Goal: Task Accomplishment & Management: Complete application form

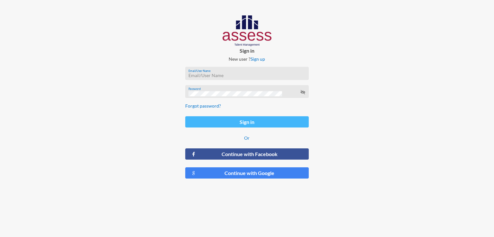
type input "[EMAIL_ADDRESS][DOMAIN_NAME]"
click at [291, 120] on button "Sign in" at bounding box center [246, 121] width 123 height 11
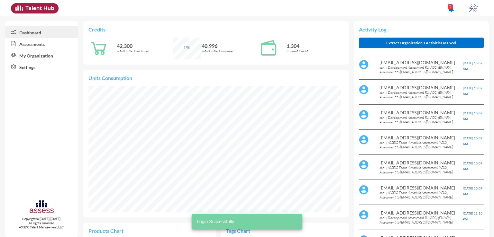
scroll to position [58, 116]
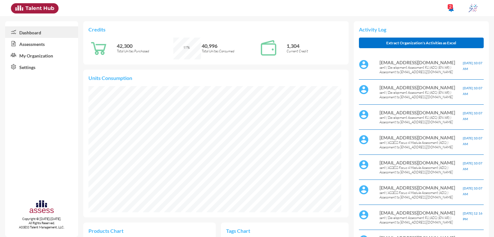
click at [46, 45] on link "Assessments" at bounding box center [41, 44] width 73 height 12
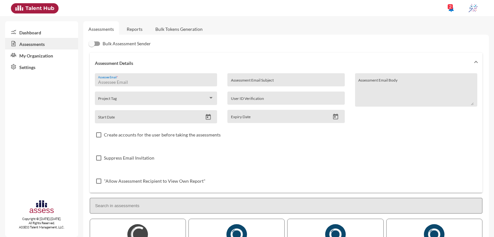
click at [138, 81] on input "Assessee Email *" at bounding box center [155, 82] width 115 height 5
paste input "[EMAIL_ADDRESS][DOMAIN_NAME]"
type input "[EMAIL_ADDRESS][DOMAIN_NAME]"
click at [291, 83] on input "Assessment Email Subject" at bounding box center [286, 82] width 110 height 5
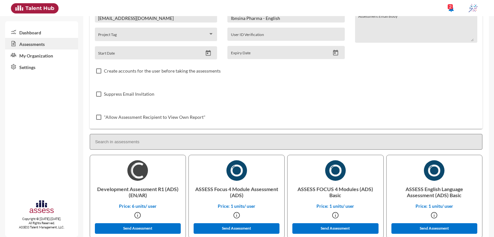
scroll to position [69, 0]
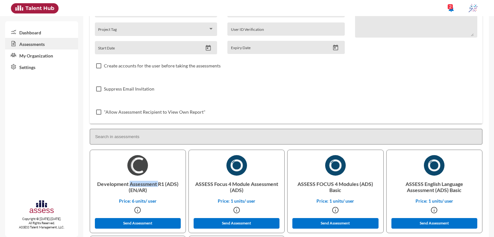
drag, startPoint x: 130, startPoint y: 184, endPoint x: 157, endPoint y: 186, distance: 27.1
click at [157, 186] on p "Development Assessment R1 (ADS) (EN/AR)" at bounding box center [137, 187] width 85 height 23
copy p "Assessment"
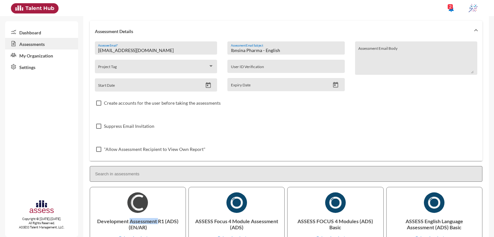
scroll to position [14, 0]
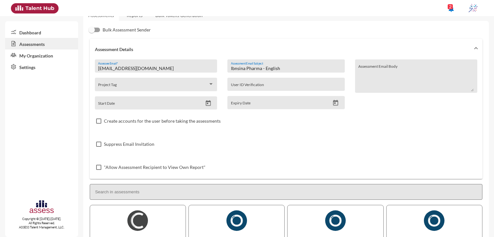
click at [323, 68] on input "Ibnsina Pharma - English" at bounding box center [286, 68] width 110 height 5
paste input "Assessment"
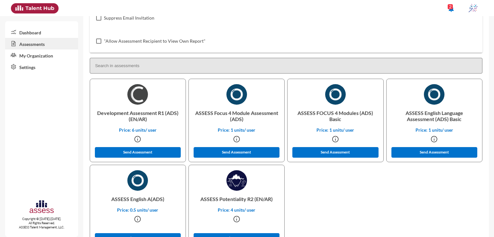
scroll to position [165, 0]
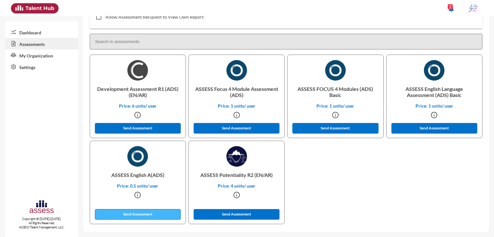
click at [137, 213] on button "Send Assessment" at bounding box center [138, 214] width 86 height 11
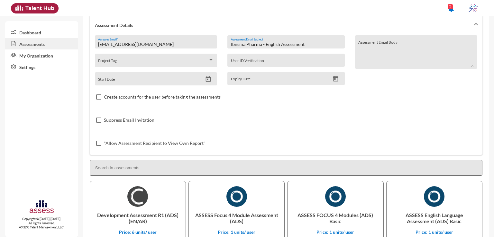
scroll to position [29, 0]
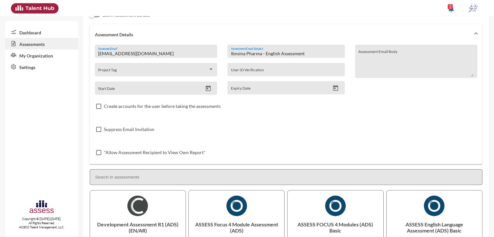
click at [116, 225] on p "Development Assessment R1 (ADS) (EN/AR)" at bounding box center [137, 227] width 85 height 23
copy p "Development"
click at [272, 55] on input "Ibnsina Pharma - English Assessment" at bounding box center [286, 53] width 110 height 5
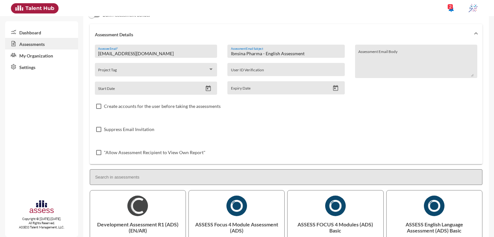
paste input "Development"
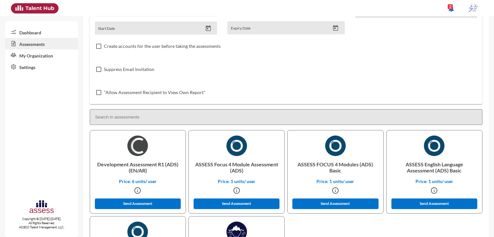
scroll to position [90, 0]
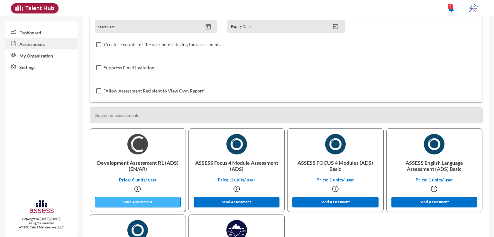
click at [167, 201] on button "Send Assessment" at bounding box center [138, 202] width 86 height 11
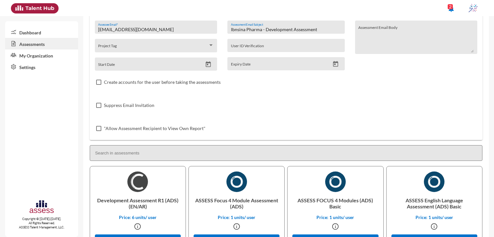
scroll to position [52, 0]
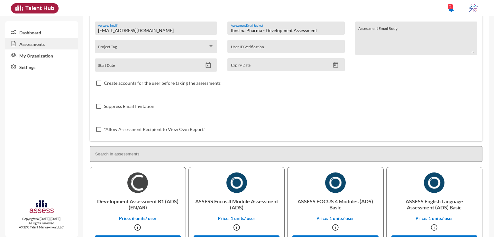
click at [222, 202] on p "ASSESS Focus 4 Module Assessment (ADS)" at bounding box center [236, 204] width 85 height 23
copy p "Focus"
click at [276, 30] on input "Ibnsina Pharma - Development Assessment" at bounding box center [286, 30] width 110 height 5
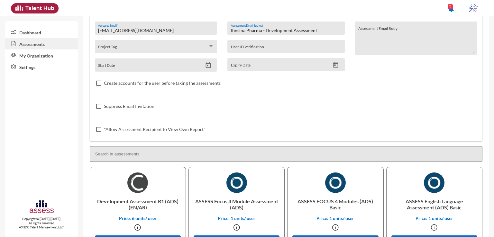
paste input "Focus"
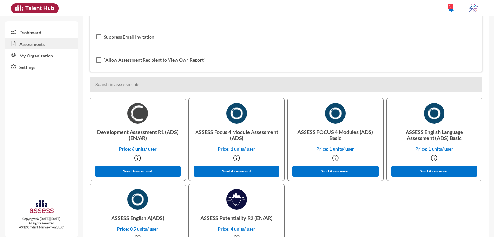
scroll to position [125, 0]
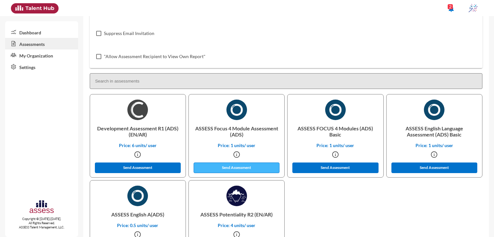
type input "Ibnsina Pharma - Focus Assessment"
click at [215, 167] on button "Send Assessment" at bounding box center [237, 168] width 86 height 11
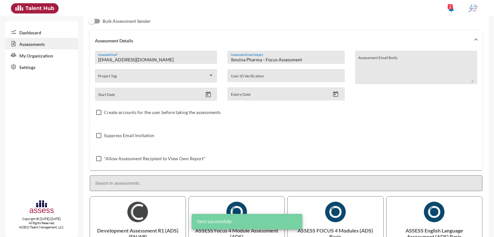
scroll to position [21, 0]
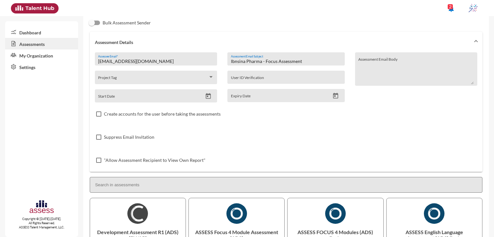
click at [168, 59] on input "[EMAIL_ADDRESS][DOMAIN_NAME]" at bounding box center [155, 61] width 115 height 5
